Goal: Communication & Community: Answer question/provide support

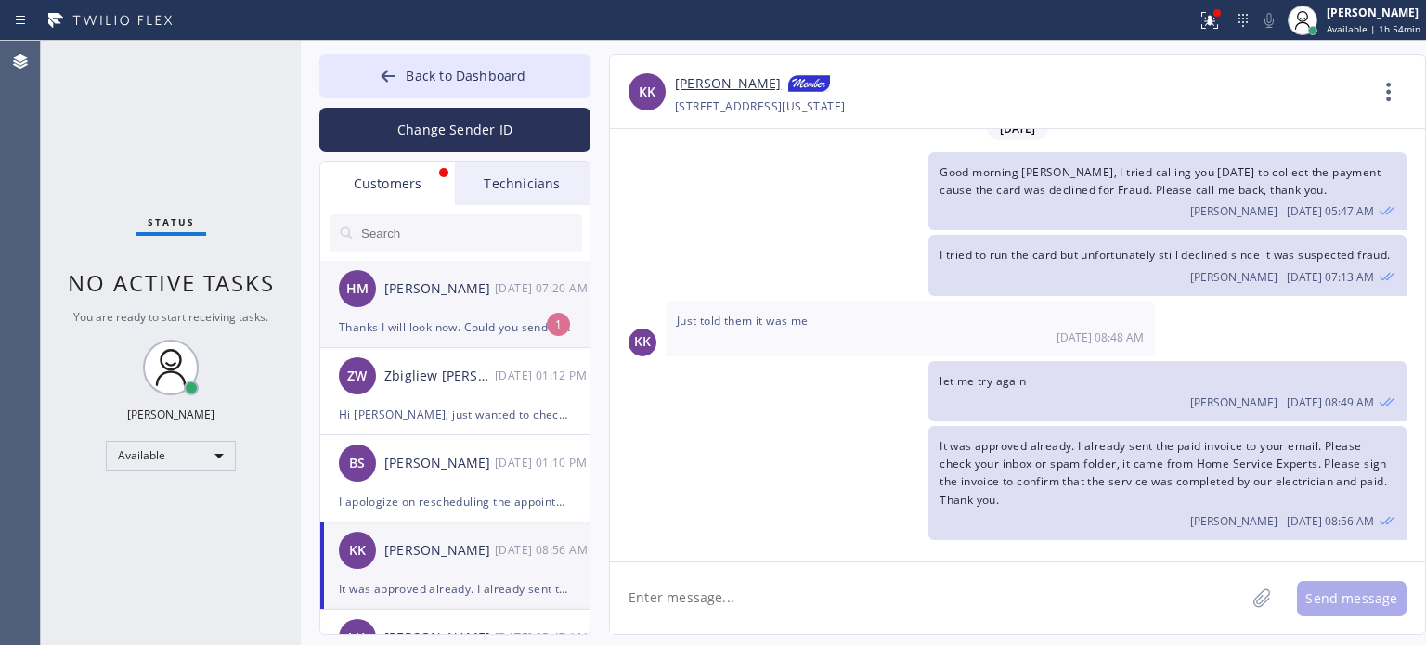
click at [435, 309] on div "HM [PERSON_NAME] [DATE] 07:20 AM" at bounding box center [455, 289] width 271 height 56
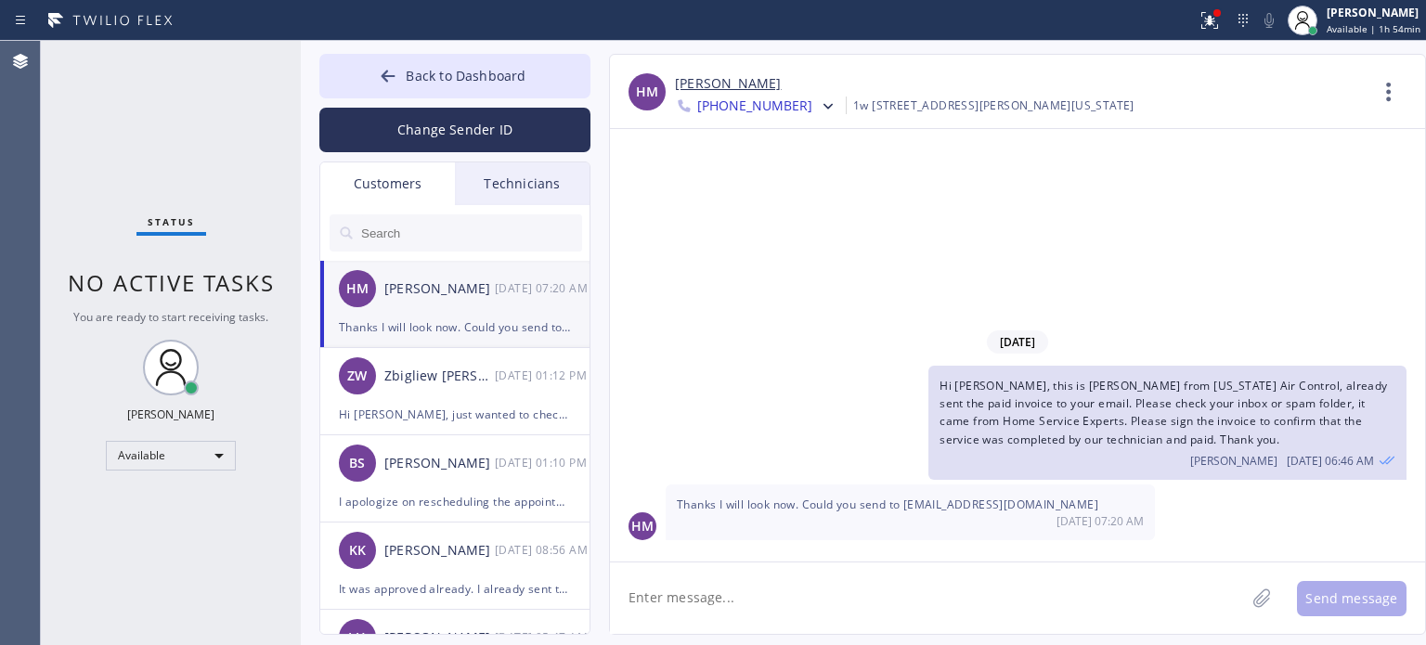
click at [783, 611] on textarea at bounding box center [927, 598] width 635 height 71
type textarea "yes I can"
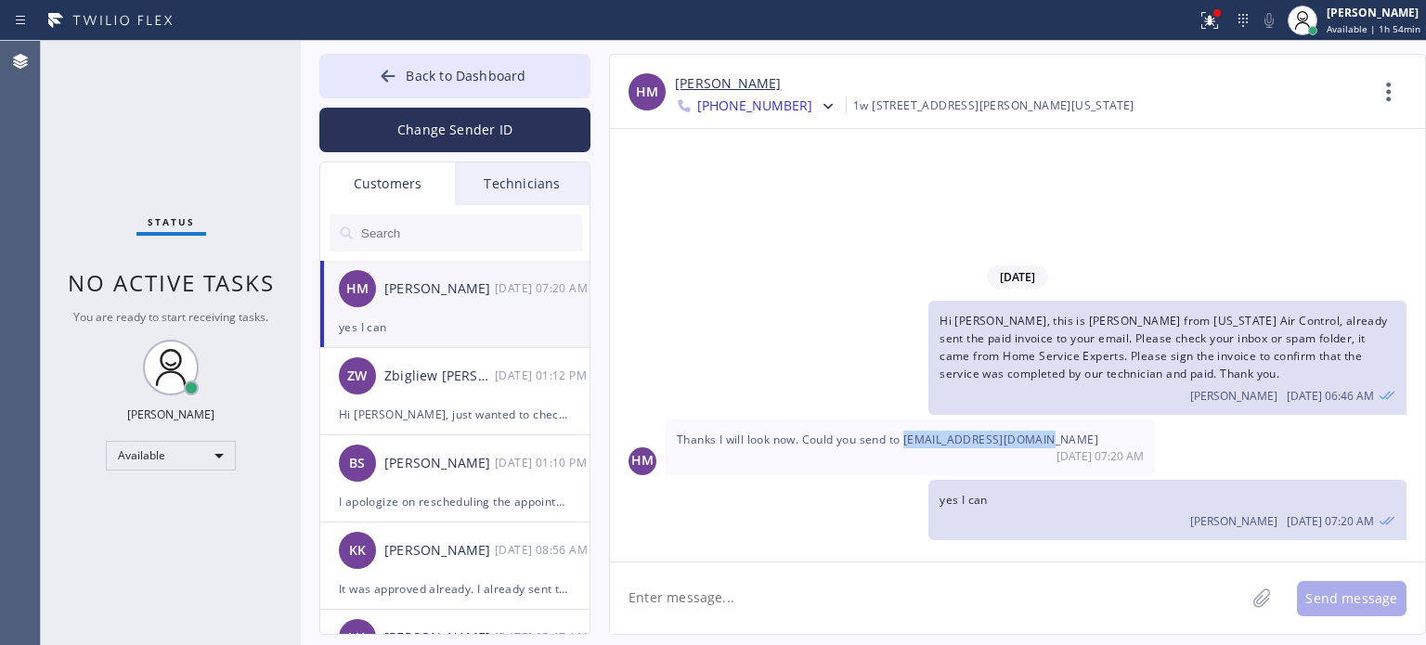
drag, startPoint x: 908, startPoint y: 439, endPoint x: 1048, endPoint y: 439, distance: 140.2
click at [1048, 439] on span "Thanks I will look now. Could you send to [EMAIL_ADDRESS][DOMAIN_NAME]" at bounding box center [887, 440] width 421 height 16
copy span "[EMAIL_ADDRESS][DOMAIN_NAME]"
click at [747, 589] on textarea at bounding box center [927, 598] width 635 height 71
type textarea "done, please check"
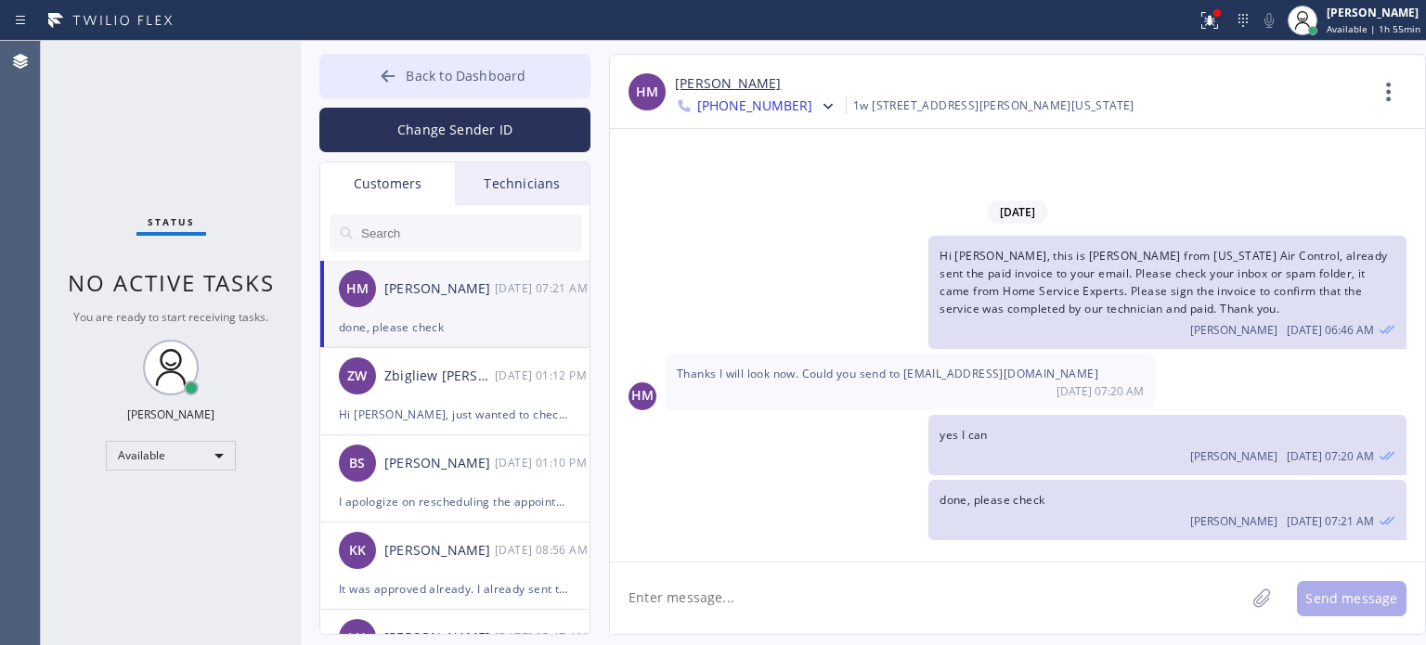
click at [511, 60] on button "Back to Dashboard" at bounding box center [454, 76] width 271 height 45
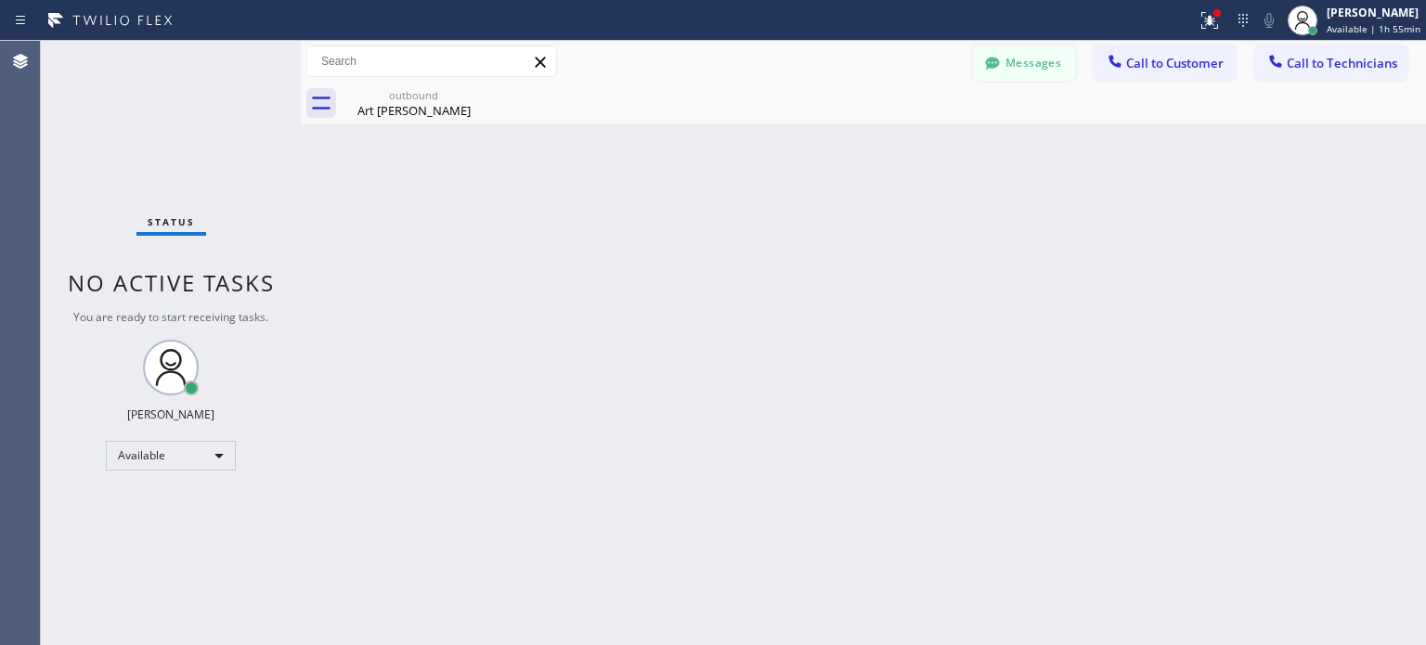
click at [1022, 61] on button "Messages" at bounding box center [1024, 62] width 102 height 35
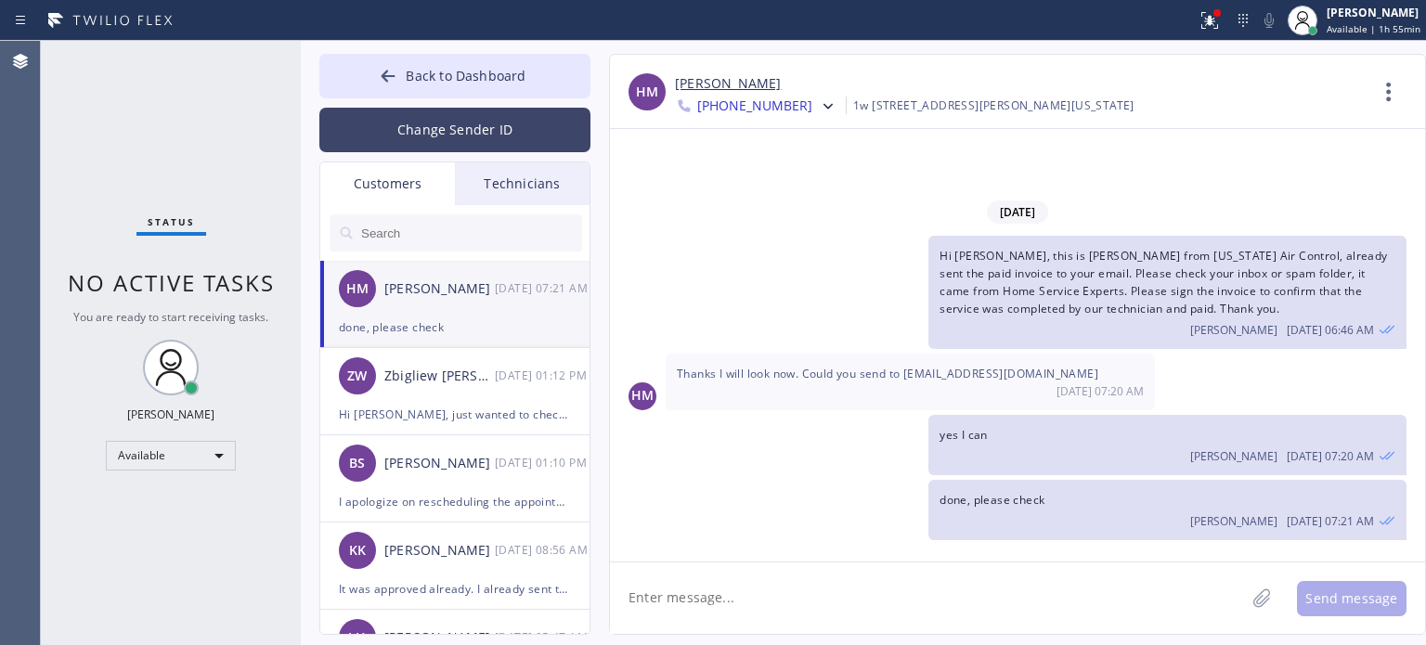
click at [429, 130] on button "Change Sender ID" at bounding box center [454, 130] width 271 height 45
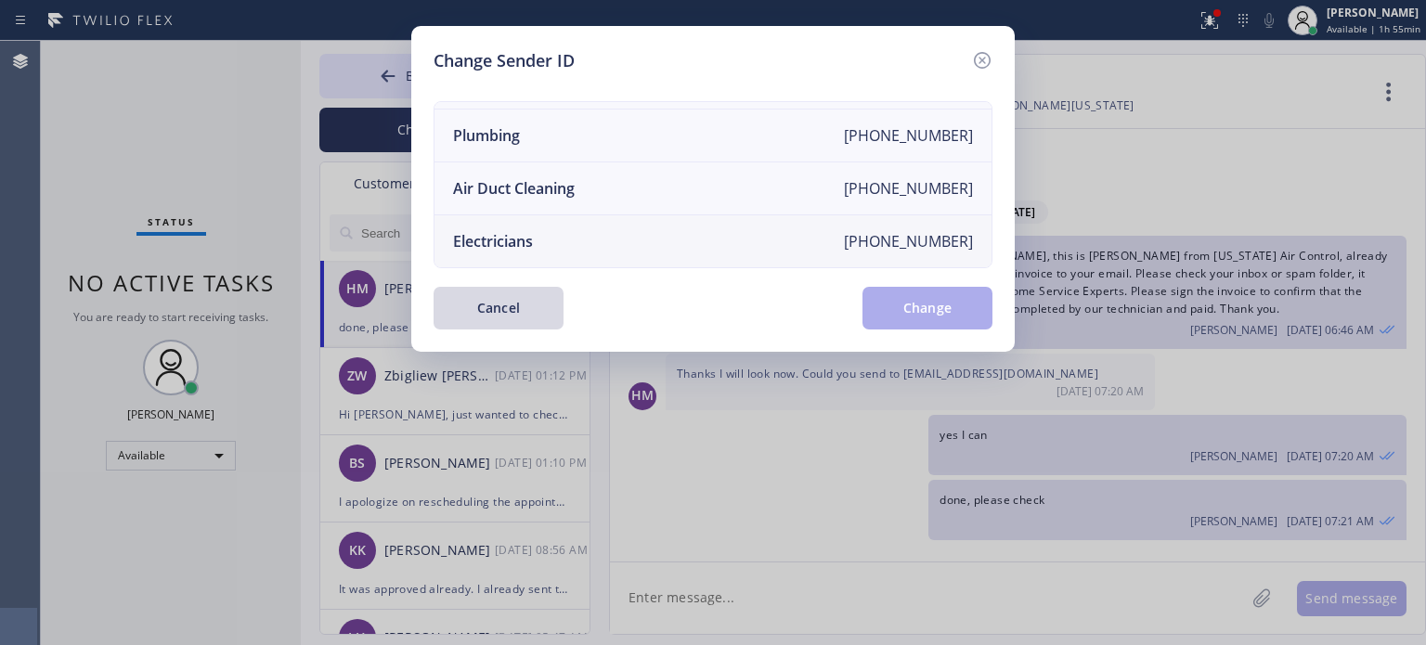
scroll to position [216, 0]
click at [525, 231] on div "Electricians" at bounding box center [493, 241] width 80 height 20
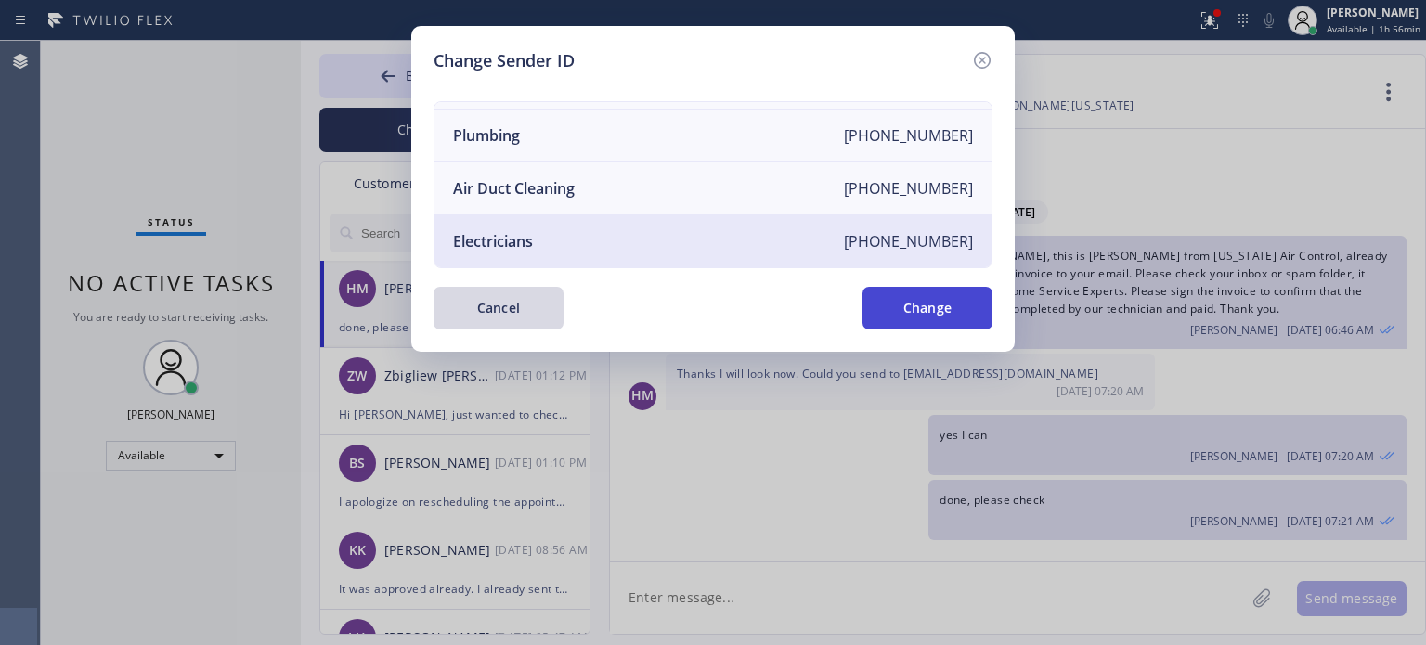
click at [891, 310] on button "Change" at bounding box center [927, 308] width 130 height 43
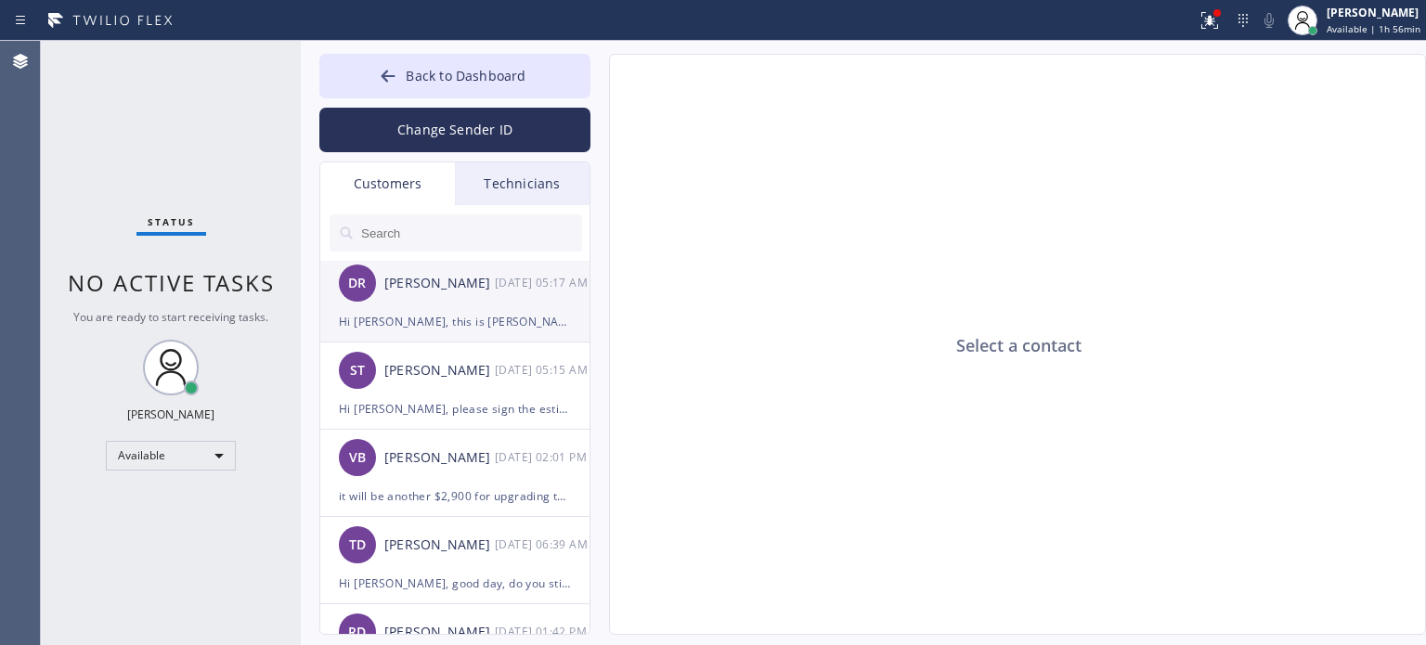
scroll to position [0, 0]
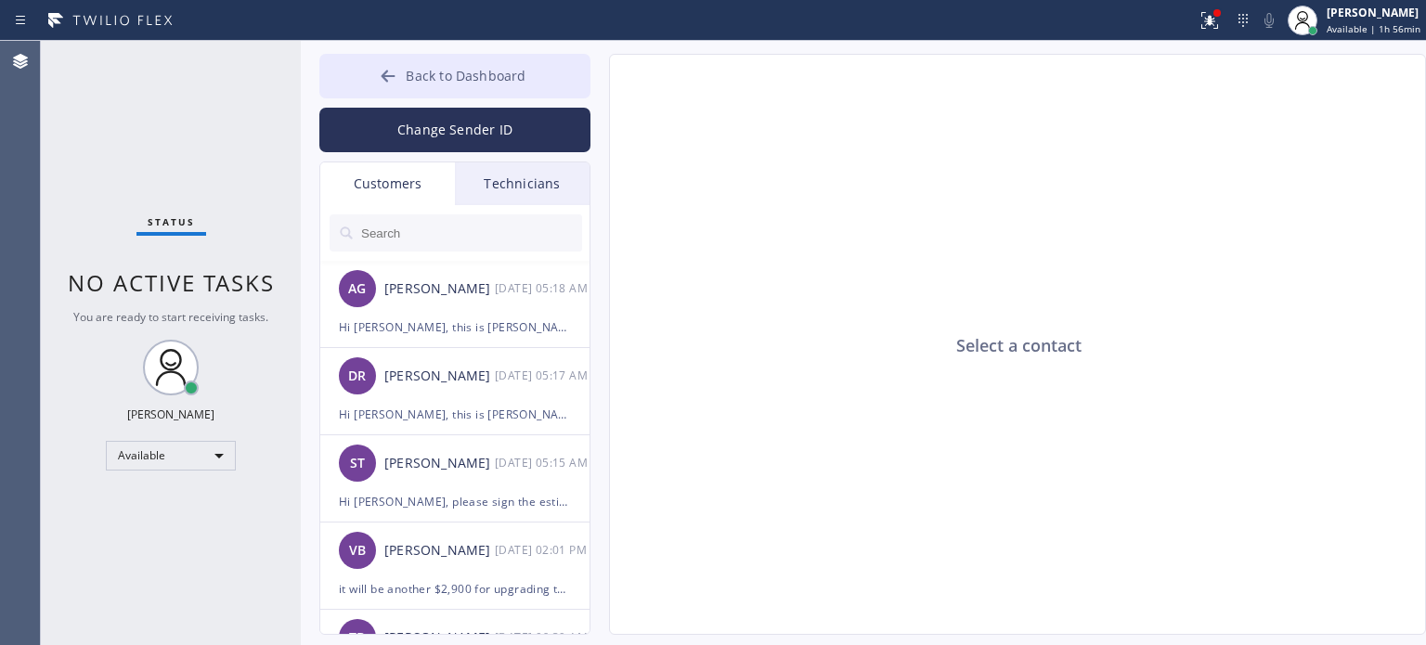
click at [341, 79] on button "Back to Dashboard" at bounding box center [454, 76] width 271 height 45
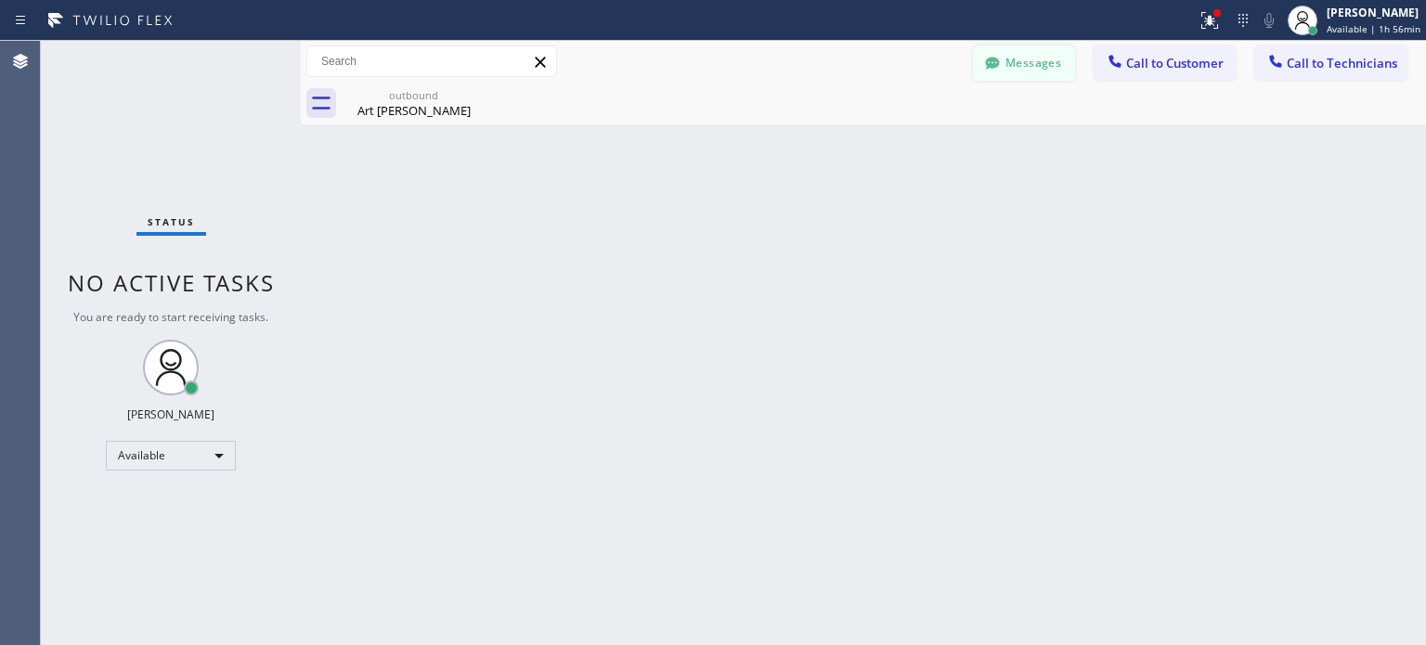
click at [994, 66] on icon at bounding box center [992, 63] width 14 height 12
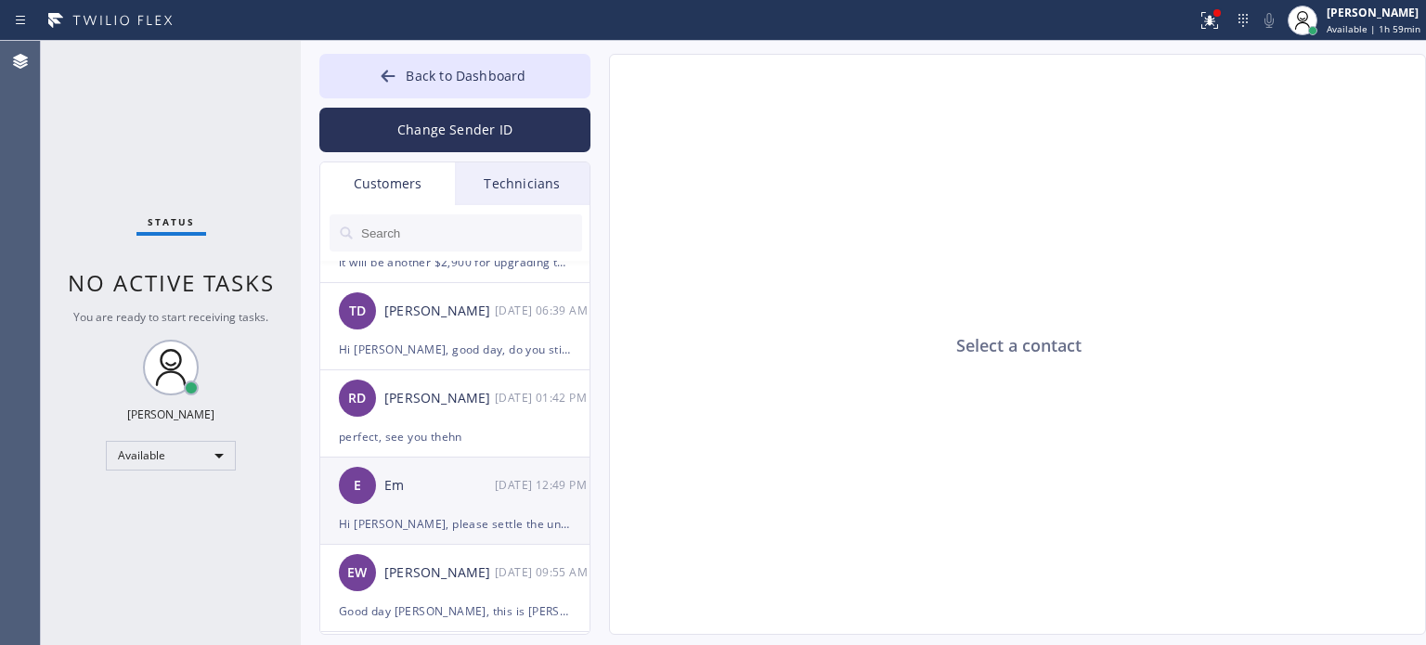
scroll to position [371, 0]
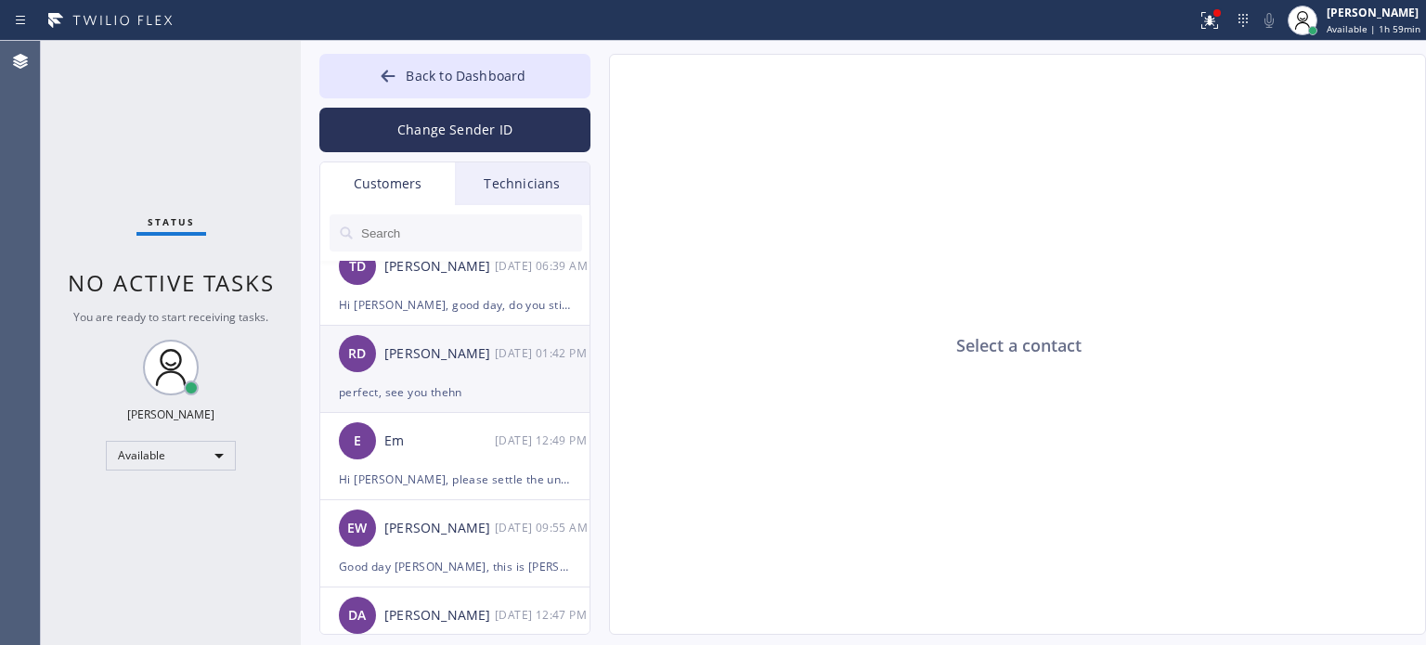
click at [427, 385] on div "perfect, see you thehn" at bounding box center [455, 392] width 232 height 21
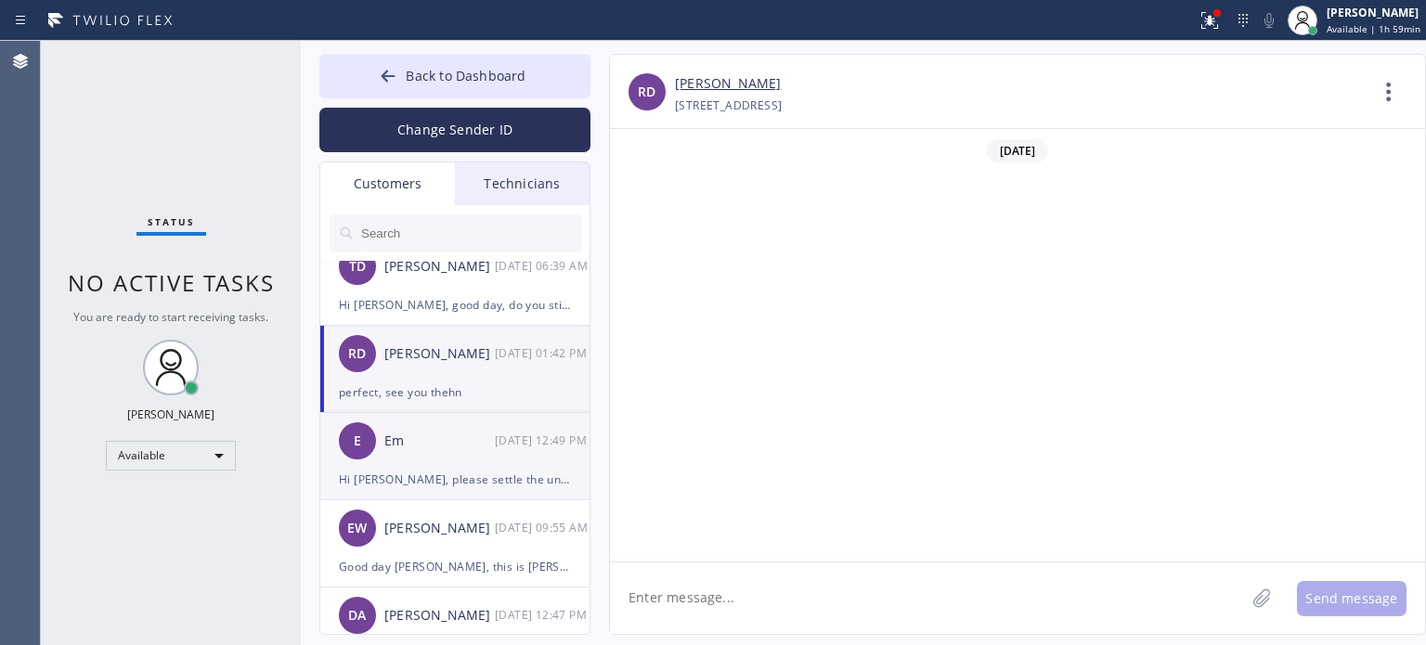
click at [449, 471] on div "Hi [PERSON_NAME], please settle the unpaid service, you need to pay the $100 fo…" at bounding box center [455, 479] width 232 height 21
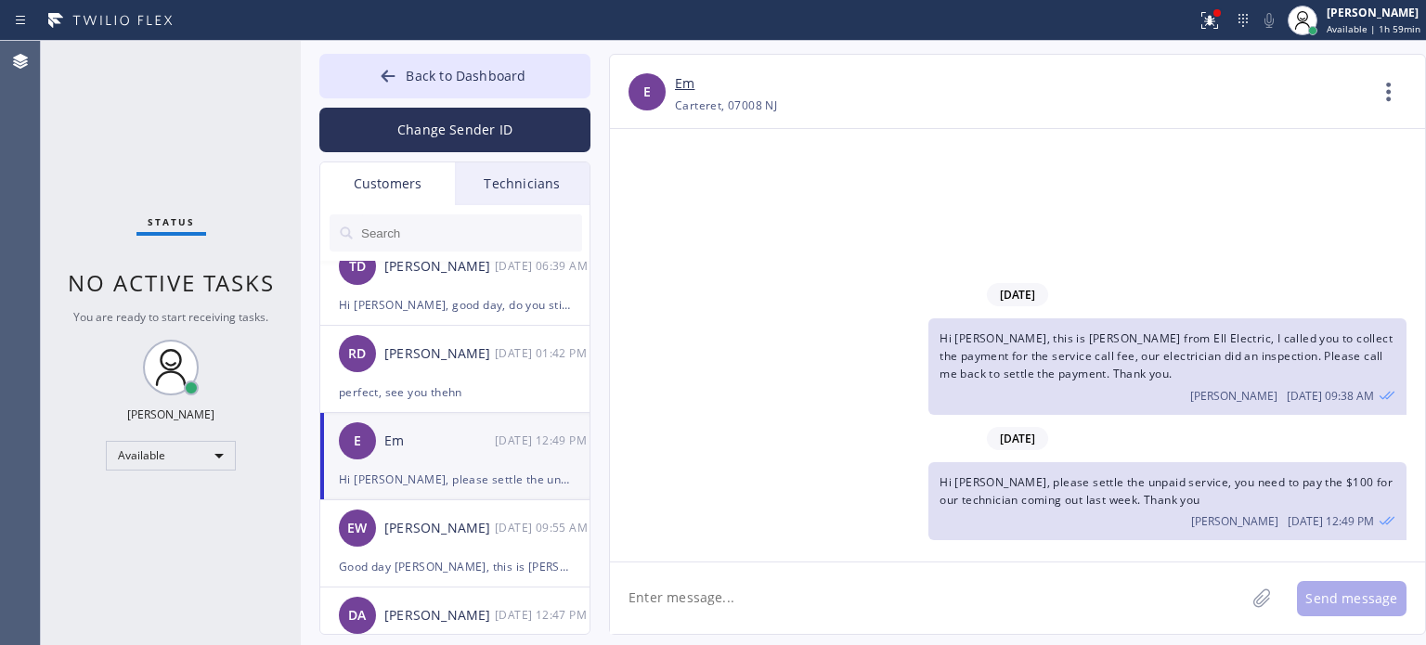
click at [728, 292] on div "[DATE]" at bounding box center [1017, 295] width 815 height 38
